Goal: Entertainment & Leisure: Consume media (video, audio)

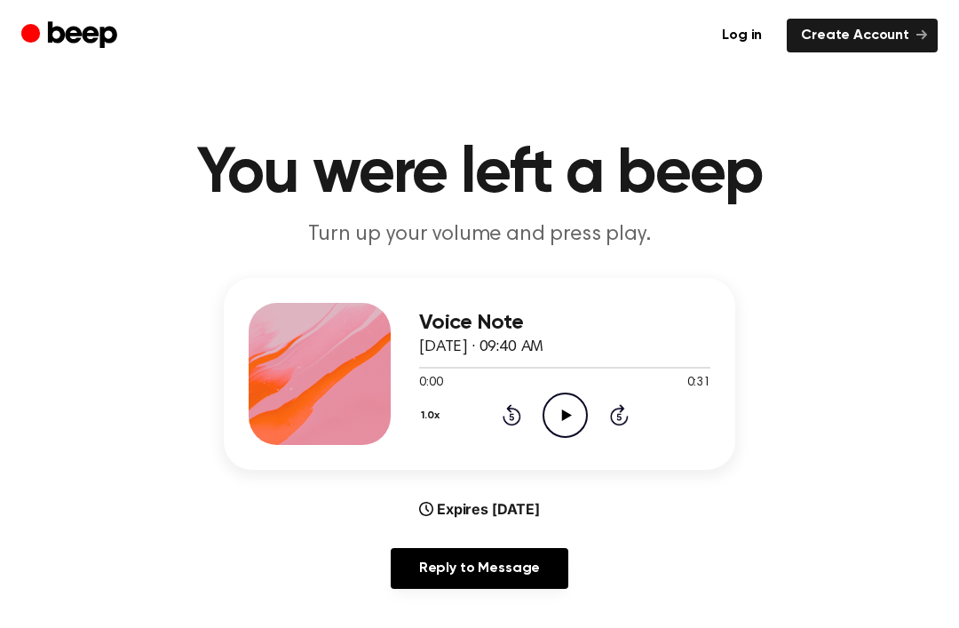
click at [571, 410] on icon "Play Audio" at bounding box center [565, 415] width 45 height 45
click at [576, 407] on icon "Pause Audio" at bounding box center [565, 415] width 45 height 45
click at [568, 418] on icon "Play Audio" at bounding box center [565, 415] width 45 height 45
click at [569, 421] on icon "Pause Audio" at bounding box center [565, 415] width 45 height 45
click at [509, 424] on icon at bounding box center [512, 414] width 19 height 21
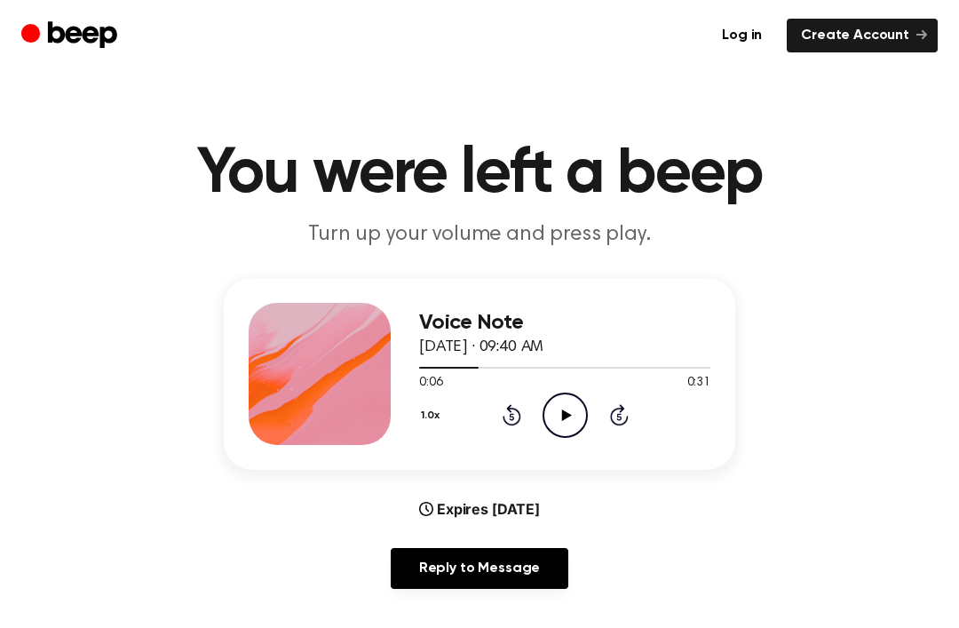
click at [511, 410] on icon at bounding box center [512, 414] width 19 height 21
click at [515, 419] on icon "Rewind 5 seconds" at bounding box center [512, 414] width 20 height 23
click at [504, 411] on icon "Rewind 5 seconds" at bounding box center [512, 414] width 20 height 23
click at [566, 398] on icon "Play Audio" at bounding box center [565, 415] width 45 height 45
click at [568, 425] on icon "Play Audio" at bounding box center [565, 415] width 45 height 45
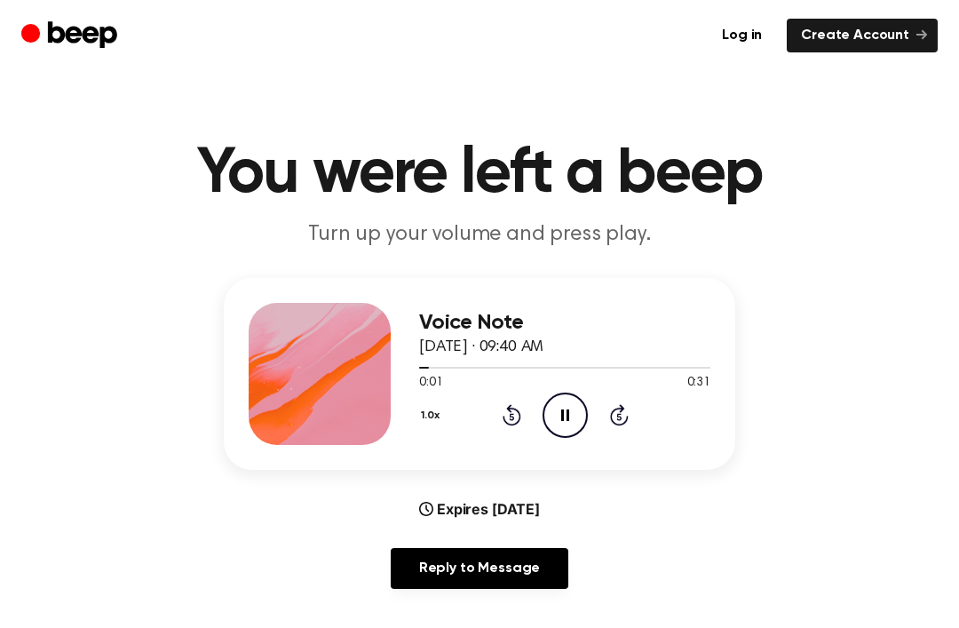
click at [503, 417] on icon at bounding box center [512, 414] width 19 height 21
click at [500, 415] on div "1.0x Rewind 5 seconds Pause Audio Skip 5 seconds" at bounding box center [564, 415] width 291 height 45
click at [511, 409] on icon at bounding box center [512, 414] width 19 height 21
click at [556, 414] on icon "Pause Audio" at bounding box center [565, 415] width 45 height 45
click at [556, 419] on icon "Play Audio" at bounding box center [565, 415] width 45 height 45
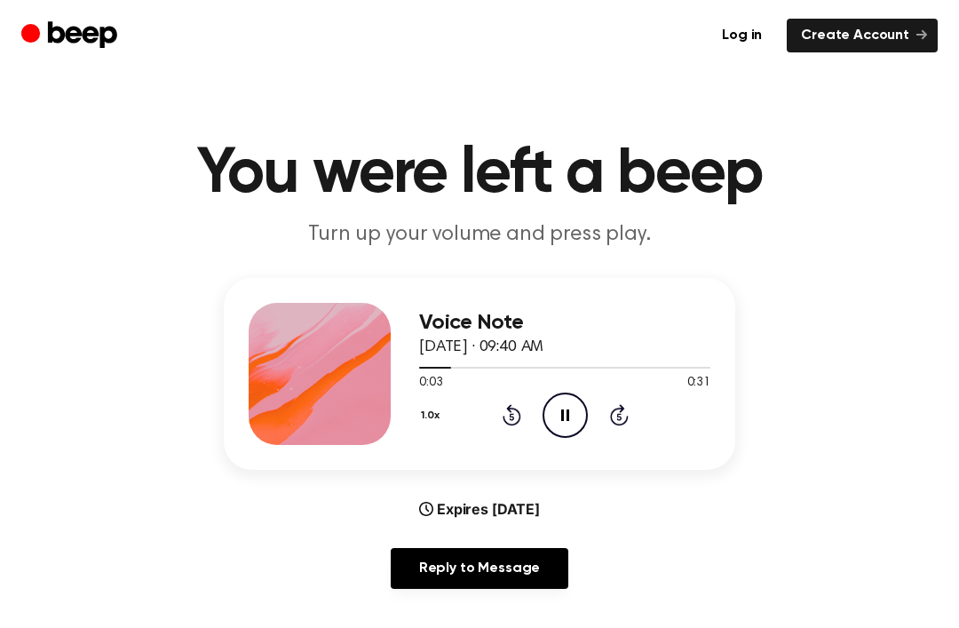
click at [514, 409] on icon at bounding box center [512, 414] width 19 height 21
click at [520, 412] on icon "Rewind 5 seconds" at bounding box center [512, 414] width 20 height 23
click at [520, 412] on icon at bounding box center [512, 414] width 19 height 21
click at [507, 414] on icon "Rewind 5 seconds" at bounding box center [512, 414] width 20 height 23
click at [506, 413] on icon "Rewind 5 seconds" at bounding box center [512, 414] width 20 height 23
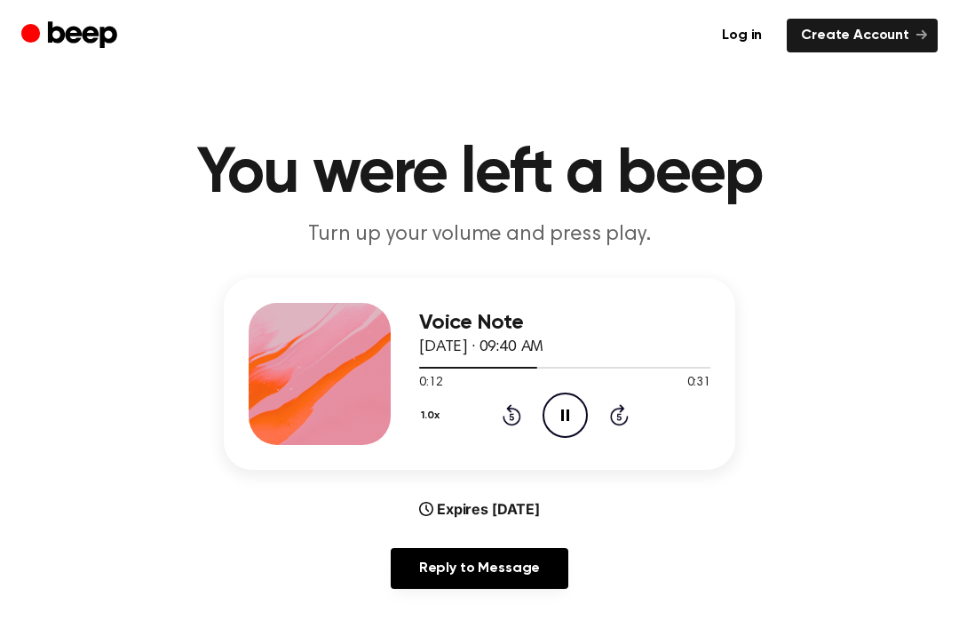
click at [521, 419] on div "1.0x Rewind 5 seconds Pause Audio Skip 5 seconds" at bounding box center [564, 415] width 291 height 45
click at [520, 406] on icon "Rewind 5 seconds" at bounding box center [512, 414] width 20 height 23
click at [519, 405] on icon "Rewind 5 seconds" at bounding box center [512, 414] width 20 height 23
click at [515, 411] on icon "Rewind 5 seconds" at bounding box center [512, 414] width 20 height 23
click at [520, 405] on icon "Rewind 5 seconds" at bounding box center [512, 414] width 20 height 23
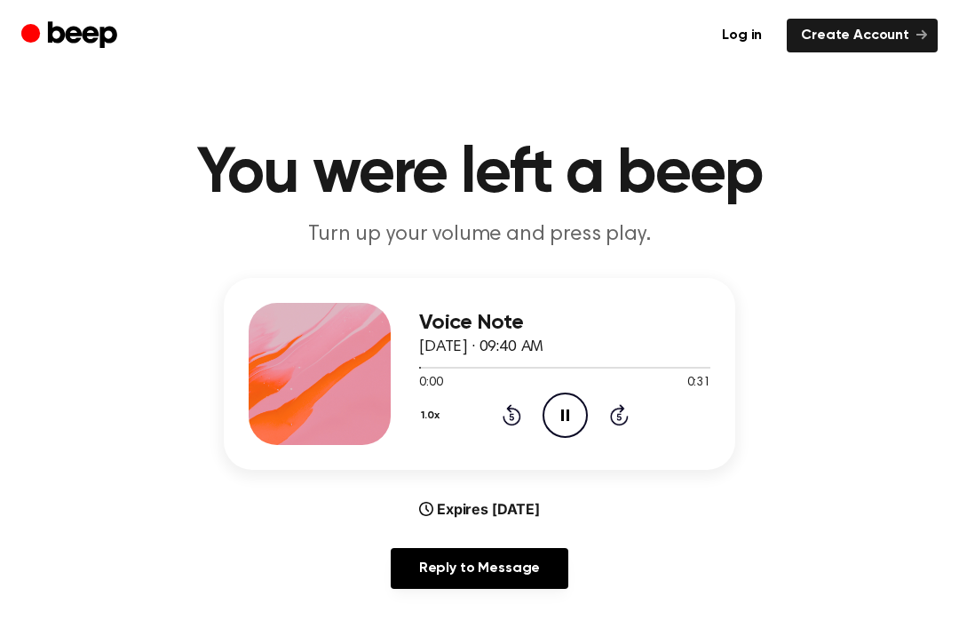
click at [535, 413] on div "1.0x Rewind 5 seconds Pause Audio Skip 5 seconds" at bounding box center [564, 415] width 291 height 45
click at [567, 417] on icon at bounding box center [566, 415] width 10 height 12
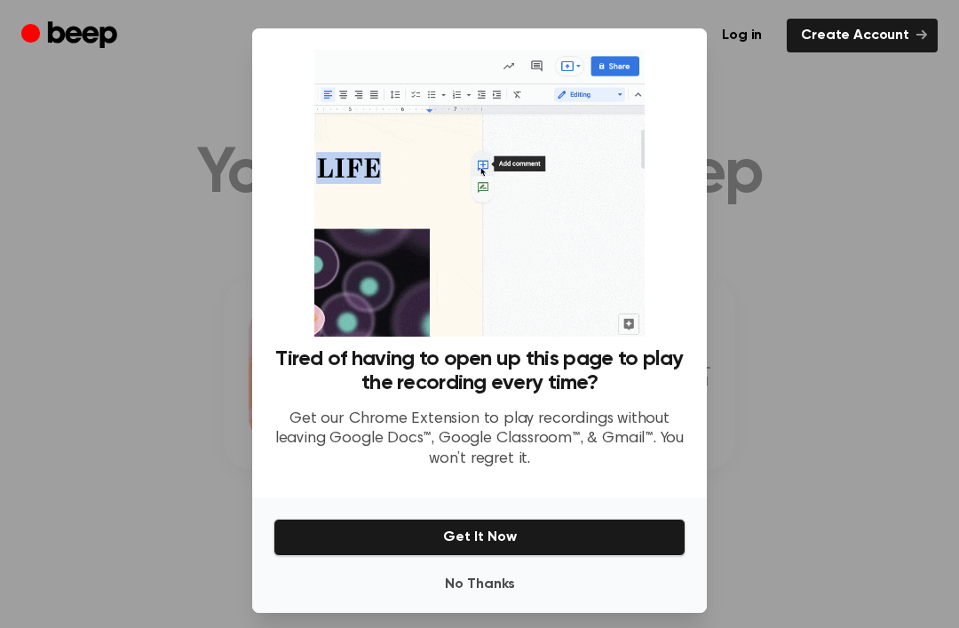
click at [546, 541] on button "Get It Now" at bounding box center [480, 537] width 412 height 37
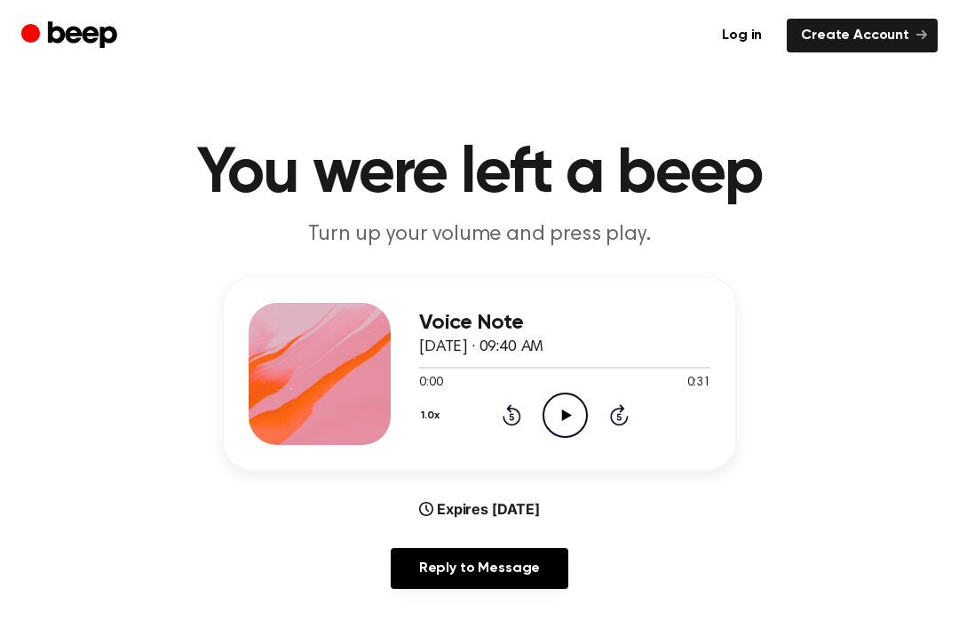
click at [515, 408] on icon "Rewind 5 seconds" at bounding box center [512, 414] width 20 height 23
click at [573, 403] on icon "Play Audio" at bounding box center [565, 415] width 45 height 45
click at [512, 420] on icon at bounding box center [511, 417] width 4 height 7
click at [520, 420] on icon at bounding box center [512, 414] width 19 height 21
click at [511, 417] on icon at bounding box center [511, 417] width 4 height 7
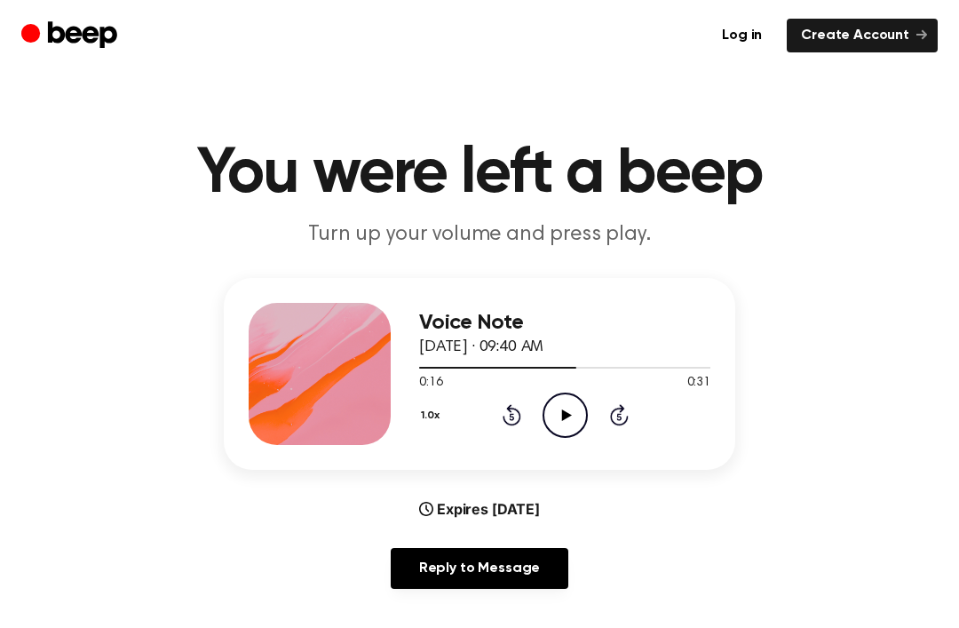
click at [518, 407] on icon "Rewind 5 seconds" at bounding box center [512, 414] width 20 height 23
click at [521, 419] on div "1.0x Rewind 5 seconds Play Audio Skip 5 seconds" at bounding box center [564, 415] width 291 height 45
click at [526, 408] on div "1.0x Rewind 5 seconds Play Audio Skip 5 seconds" at bounding box center [564, 415] width 291 height 45
click at [525, 408] on div "1.0x Rewind 5 seconds Play Audio Skip 5 seconds" at bounding box center [564, 415] width 291 height 45
click at [523, 410] on div "1.0x Rewind 5 seconds Play Audio Skip 5 seconds" at bounding box center [564, 415] width 291 height 45
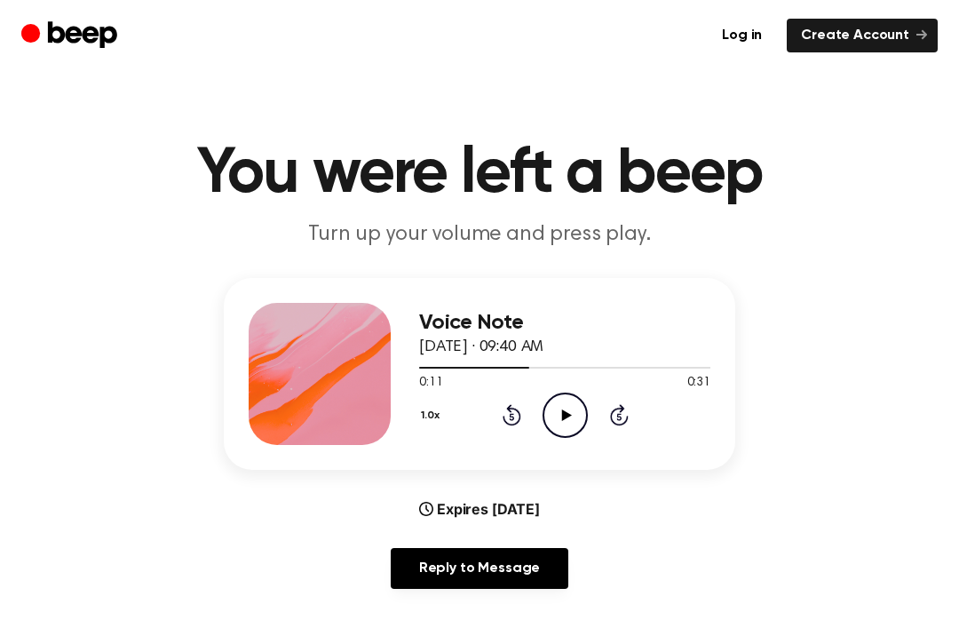
click at [519, 403] on icon "Rewind 5 seconds" at bounding box center [512, 414] width 20 height 23
click at [525, 408] on div "1.0x Rewind 5 seconds Play Audio Skip 5 seconds" at bounding box center [564, 415] width 291 height 45
click at [522, 412] on div "1.0x Rewind 5 seconds Play Audio Skip 5 seconds" at bounding box center [564, 415] width 291 height 45
click at [525, 411] on div "1.0x Rewind 5 seconds Play Audio Skip 5 seconds" at bounding box center [564, 415] width 291 height 45
click at [520, 408] on icon "Rewind 5 seconds" at bounding box center [512, 414] width 20 height 23
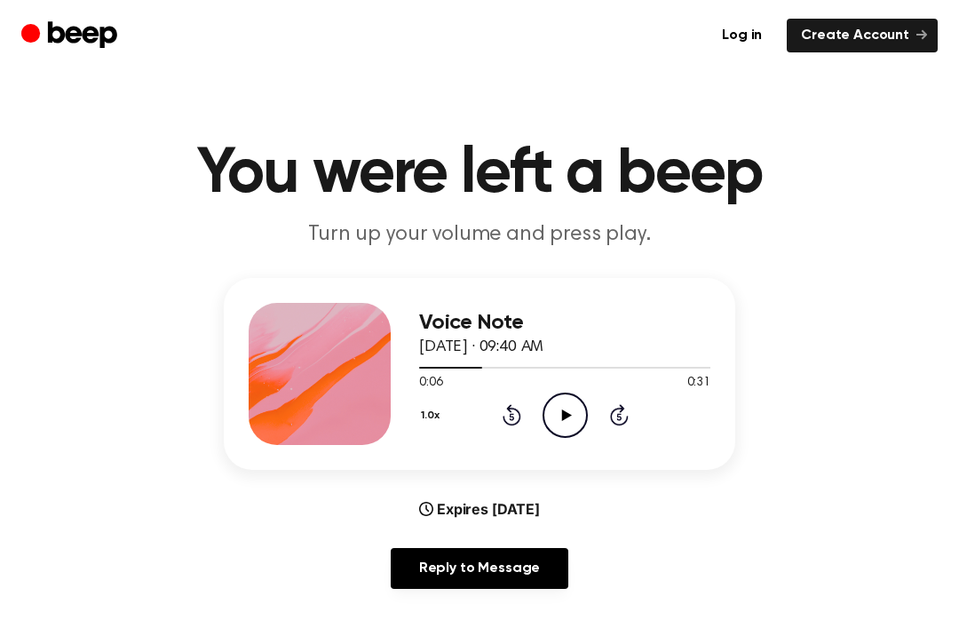
click at [520, 407] on icon "Rewind 5 seconds" at bounding box center [512, 414] width 20 height 23
click at [526, 405] on div "1.0x Rewind 5 seconds Play Audio Skip 5 seconds" at bounding box center [564, 415] width 291 height 45
click at [568, 408] on icon "Play Audio" at bounding box center [565, 415] width 45 height 45
